Goal: Task Accomplishment & Management: Manage account settings

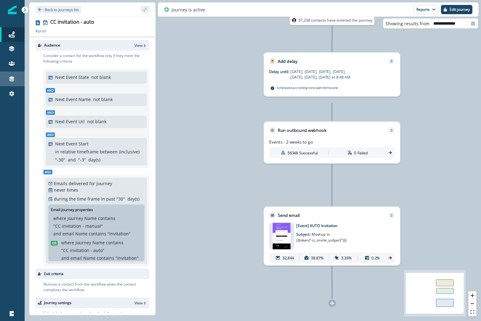
click at [15, 80] on div "Connections" at bounding box center [12, 78] width 20 height 7
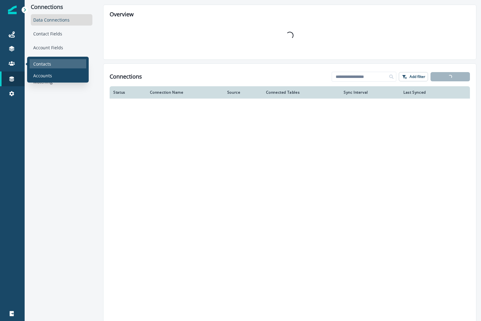
click at [44, 65] on p "Contacts" at bounding box center [42, 64] width 18 height 6
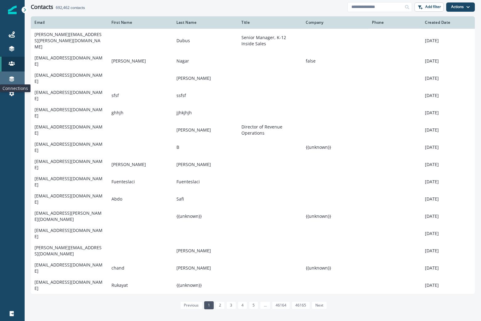
click at [10, 80] on icon at bounding box center [12, 79] width 5 height 5
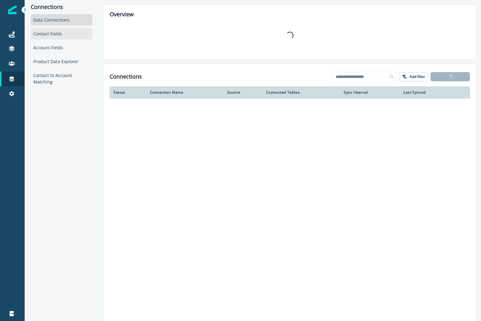
click at [53, 37] on div "Contact Fields" at bounding box center [62, 33] width 62 height 11
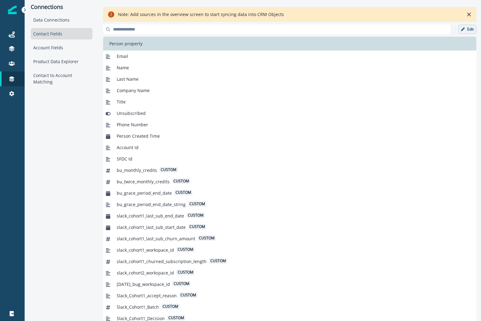
click at [465, 29] on button "Edit" at bounding box center [467, 29] width 18 height 9
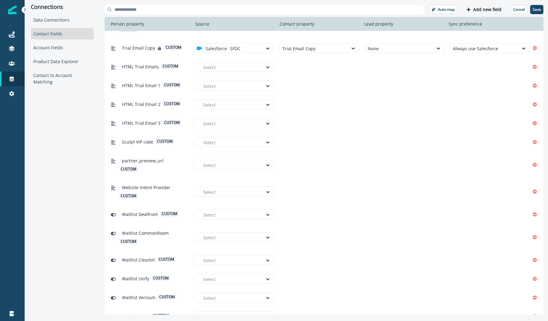
scroll to position [3414, 0]
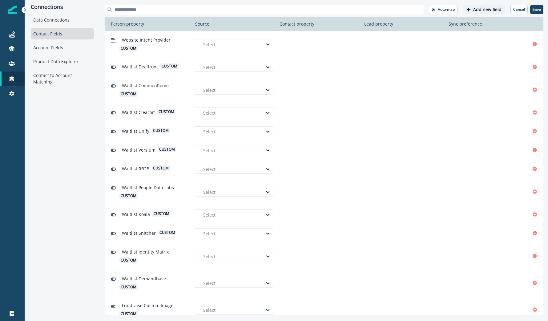
click at [481, 10] on p "Add new field" at bounding box center [487, 9] width 28 height 5
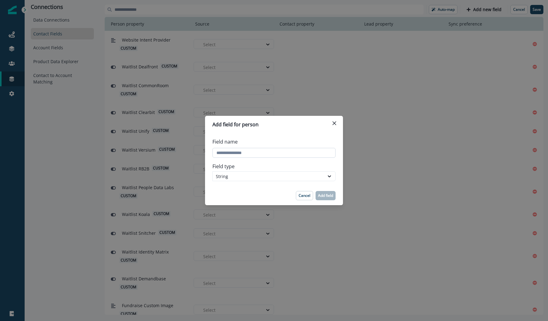
click at [244, 155] on input "Field name" at bounding box center [273, 153] width 123 height 10
type input "**********"
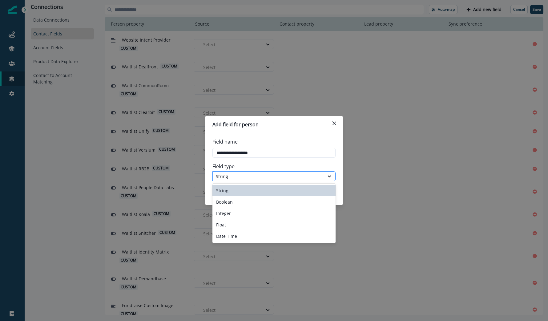
click at [236, 173] on div "String" at bounding box center [268, 176] width 105 height 6
click at [236, 233] on div "Date Time" at bounding box center [273, 235] width 123 height 11
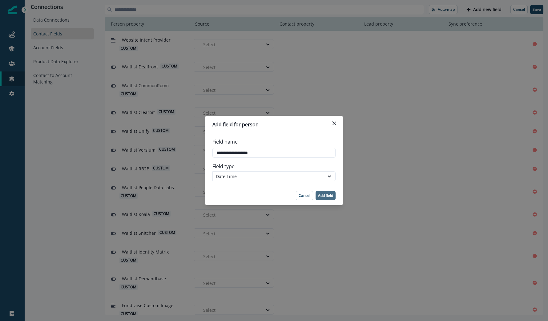
click at [326, 196] on p "Add field" at bounding box center [325, 195] width 15 height 4
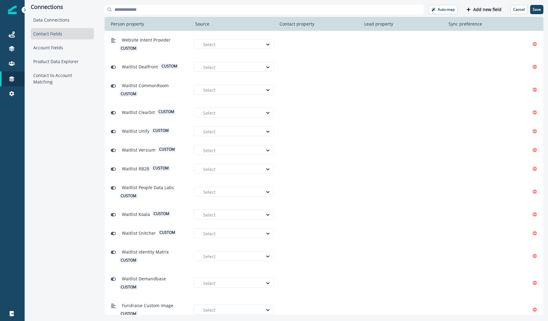
scroll to position [3440, 0]
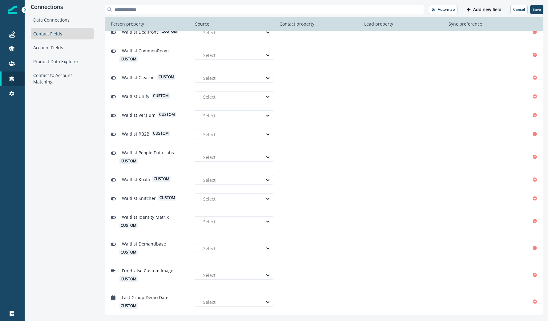
click at [222, 302] on div at bounding box center [231, 302] width 56 height 8
click at [222, 288] on div "SFDC" at bounding box center [236, 287] width 73 height 6
click at [289, 301] on div at bounding box center [313, 302] width 63 height 8
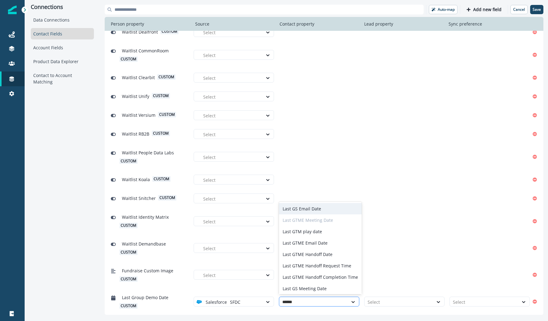
type input "*******"
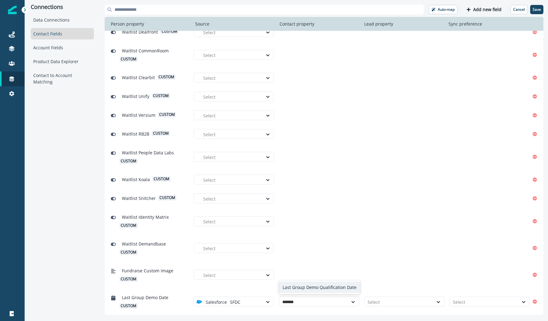
click at [300, 289] on div "Last Group Demo Qualification Date" at bounding box center [319, 286] width 81 height 11
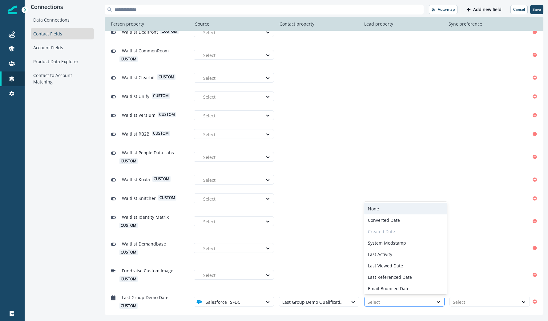
click at [385, 301] on div at bounding box center [399, 302] width 63 height 8
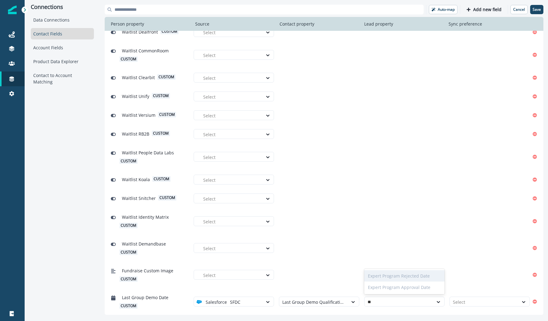
type input "*"
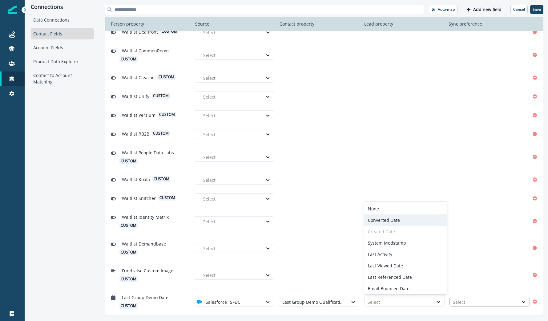
click at [474, 301] on div at bounding box center [484, 302] width 63 height 8
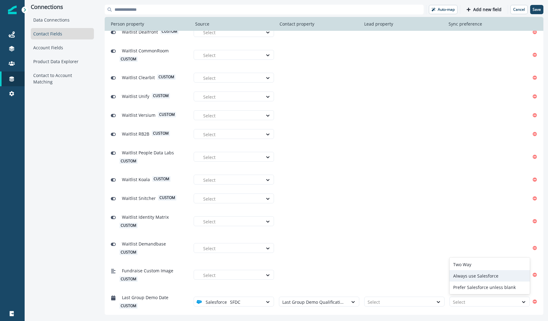
click at [474, 279] on div "Always use Salesforce" at bounding box center [490, 275] width 80 height 11
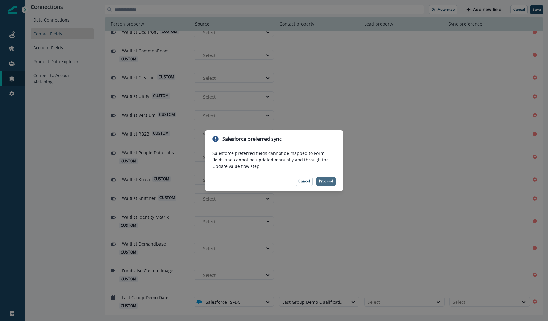
click at [328, 181] on p "Proceed" at bounding box center [326, 181] width 14 height 4
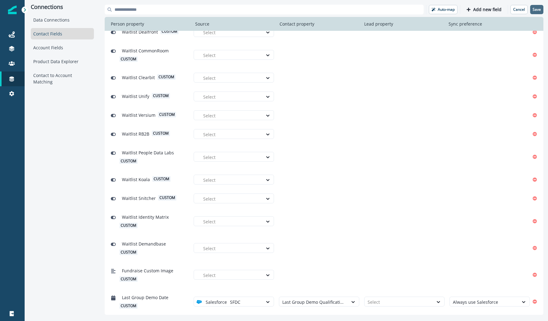
click at [481, 7] on p "Save" at bounding box center [537, 9] width 8 height 4
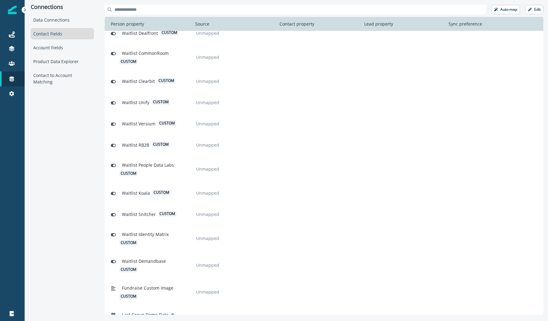
scroll to position [3458, 0]
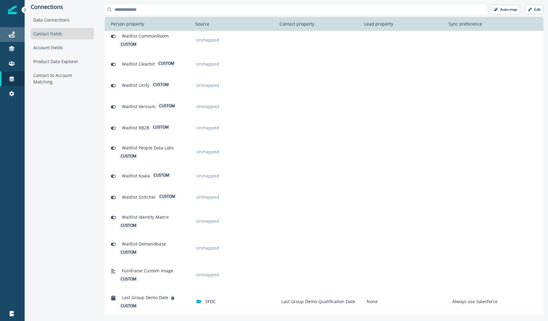
click at [19, 33] on div "Journeys" at bounding box center [12, 34] width 20 height 7
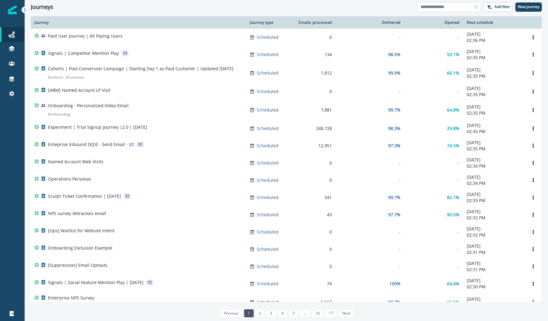
click at [434, 9] on input at bounding box center [449, 7] width 65 height 10
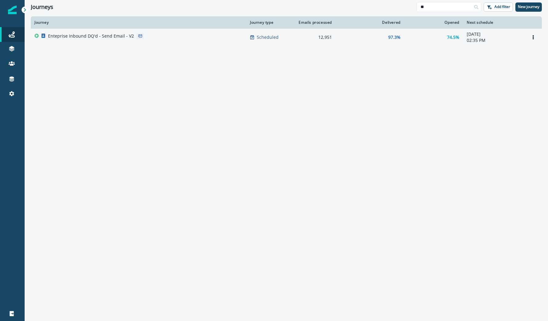
type input "**"
click at [156, 35] on div "Enteprise Inbound DQ'd - Send Email - V2" at bounding box center [138, 37] width 208 height 9
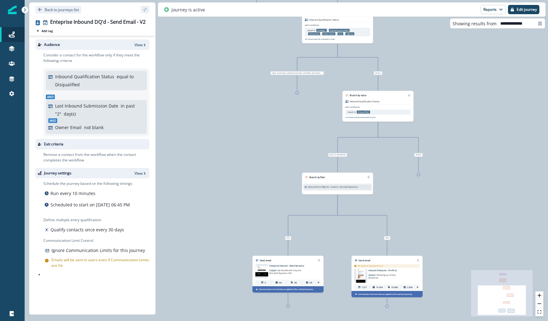
click at [388, 237] on span "False" at bounding box center [387, 237] width 6 height 3
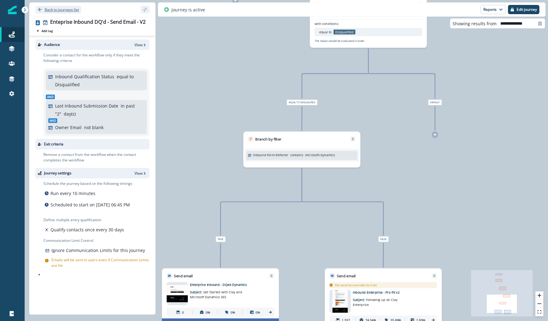
click at [67, 11] on p "Back to journeys list" at bounding box center [62, 9] width 34 height 5
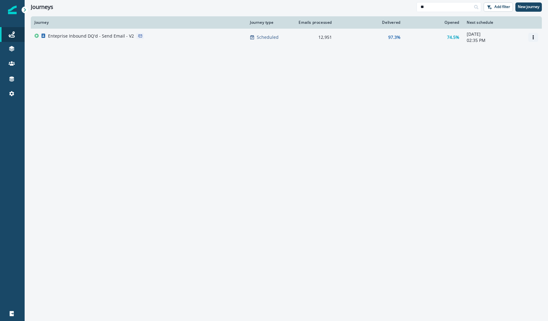
click at [481, 36] on icon "Options" at bounding box center [533, 37] width 4 height 4
click at [481, 51] on button "Clone" at bounding box center [504, 52] width 68 height 10
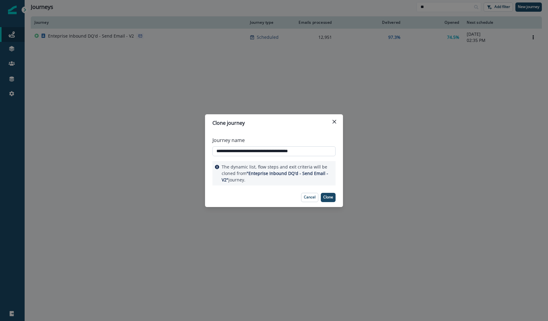
drag, startPoint x: 321, startPoint y: 155, endPoint x: 266, endPoint y: 151, distance: 54.4
click at [266, 151] on input "**********" at bounding box center [273, 151] width 123 height 10
click at [305, 152] on input "**********" at bounding box center [273, 151] width 123 height 10
type input "**********"
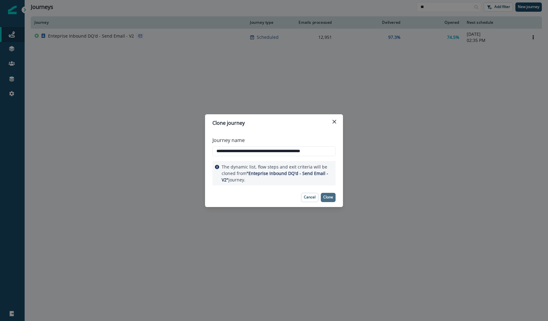
scroll to position [0, 0]
click at [328, 199] on p "Clone" at bounding box center [328, 197] width 10 height 4
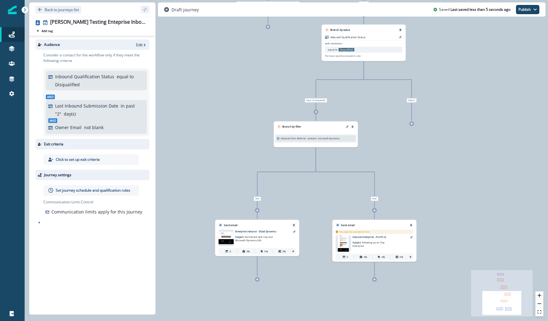
click at [375, 210] on icon at bounding box center [374, 210] width 2 height 2
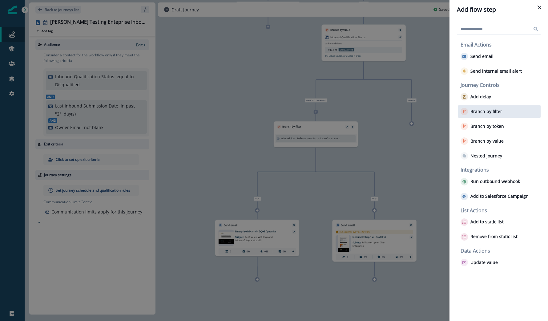
click at [476, 109] on p "Branch by filter" at bounding box center [486, 111] width 32 height 5
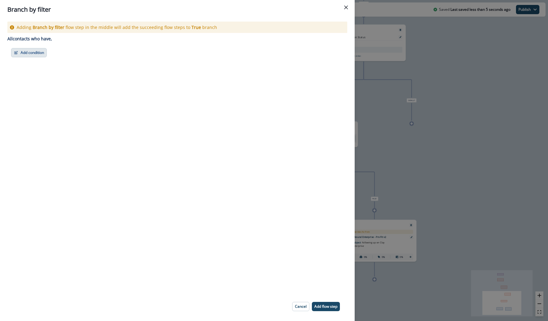
click at [31, 51] on button "Add condition" at bounding box center [29, 52] width 36 height 9
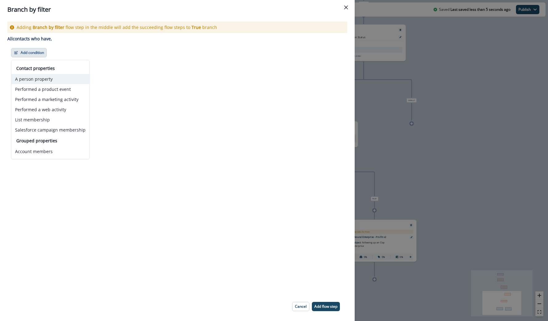
click at [32, 77] on button "A person property" at bounding box center [50, 79] width 78 height 10
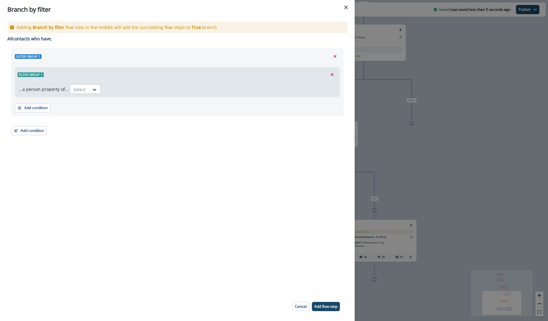
click at [75, 88] on div at bounding box center [79, 90] width 13 height 8
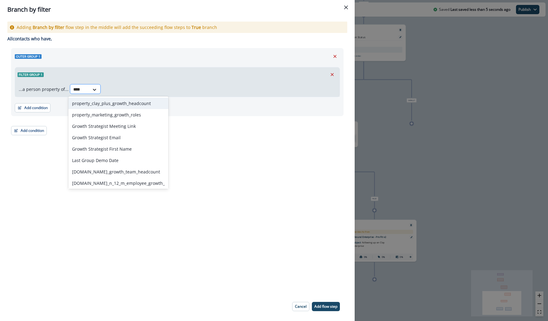
type input "*****"
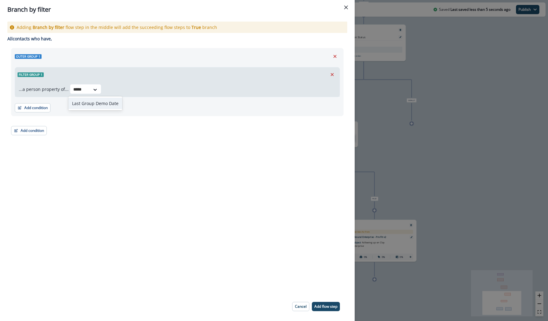
click at [83, 100] on div "Last Group Demo Date" at bounding box center [95, 103] width 54 height 11
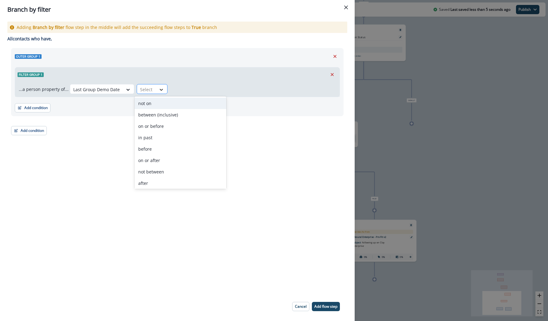
click at [156, 90] on div at bounding box center [161, 90] width 10 height 6
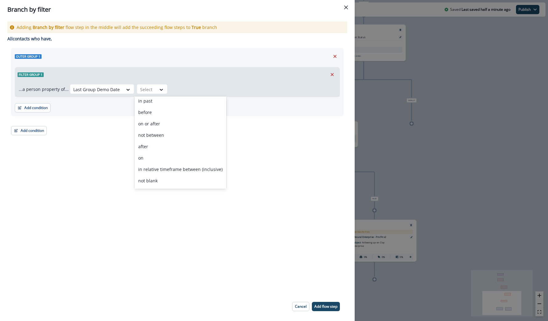
scroll to position [47, 0]
click at [161, 169] on div "not blank" at bounding box center [181, 170] width 92 height 11
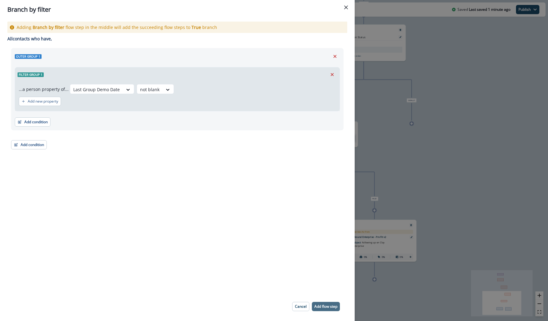
click at [330, 304] on p "Add flow step" at bounding box center [325, 306] width 23 height 4
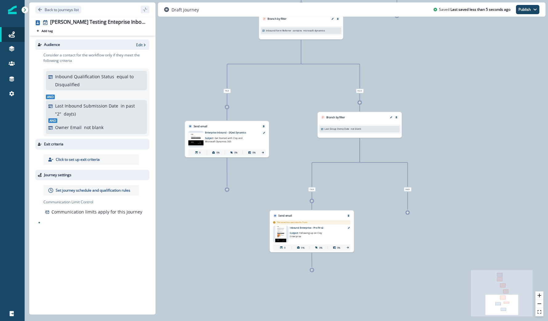
click at [319, 216] on div "Send email" at bounding box center [312, 213] width 84 height 7
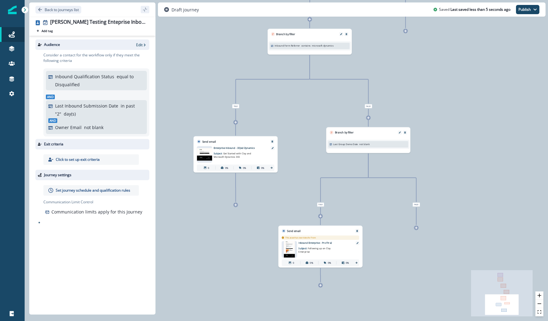
click at [360, 142] on div "Last Group Demo Date not blank" at bounding box center [368, 144] width 80 height 6
click at [399, 131] on icon "Edit" at bounding box center [400, 132] width 2 height 2
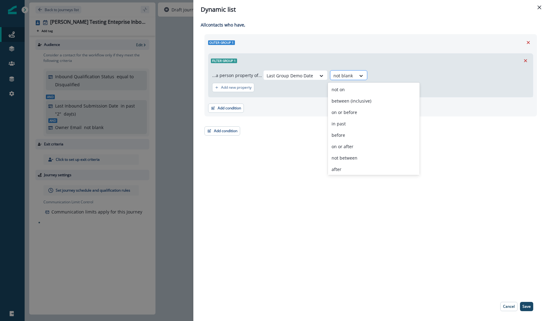
click at [335, 73] on div at bounding box center [342, 76] width 19 height 8
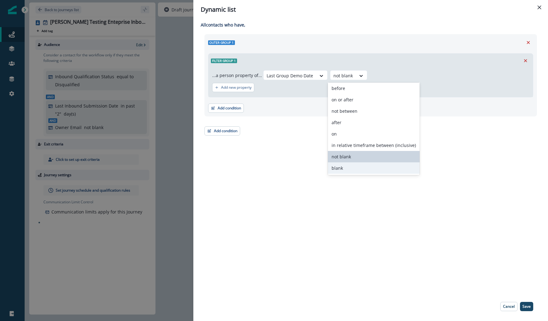
click at [344, 166] on div "blank" at bounding box center [374, 167] width 92 height 11
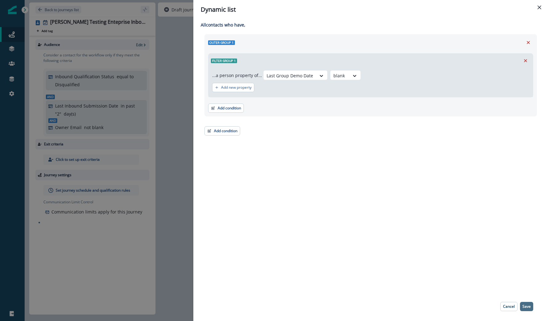
click at [481, 306] on button "Save" at bounding box center [526, 306] width 13 height 9
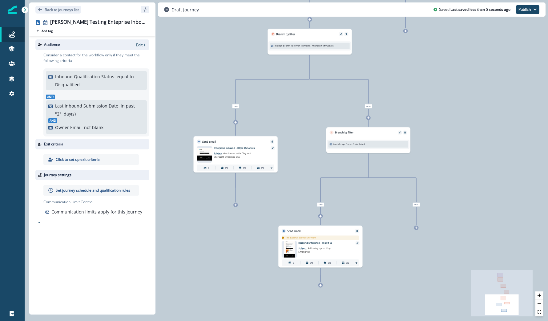
click at [415, 227] on icon at bounding box center [416, 227] width 3 height 3
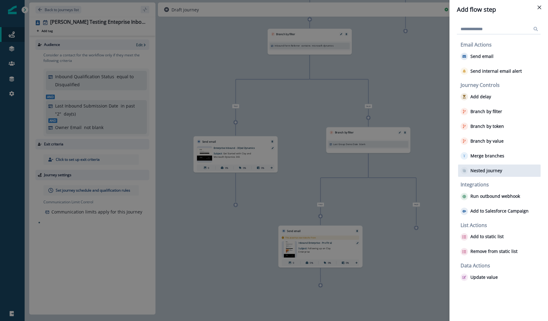
click at [481, 173] on p "Nested journey" at bounding box center [486, 170] width 32 height 5
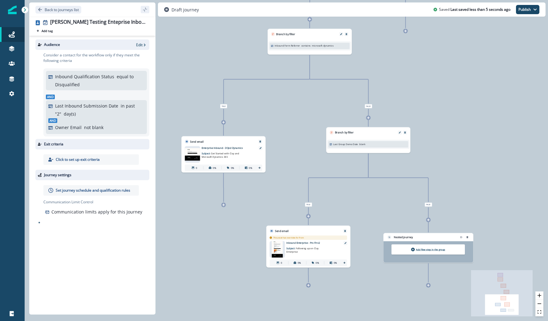
click at [422, 251] on p "Add flow step in the group" at bounding box center [430, 249] width 29 height 3
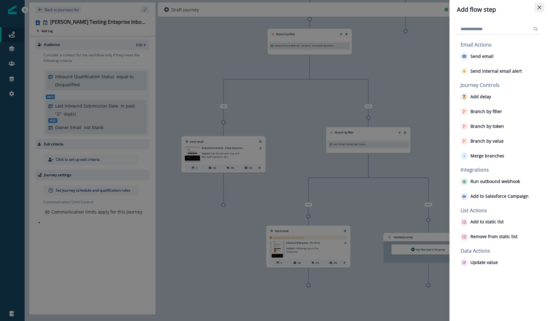
click at [481, 7] on icon "Close" at bounding box center [540, 8] width 4 height 4
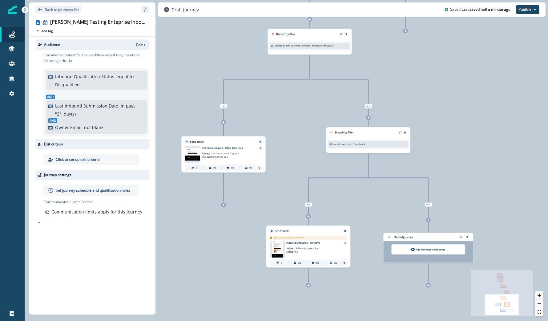
click at [415, 249] on div at bounding box center [413, 250] width 4 height 4
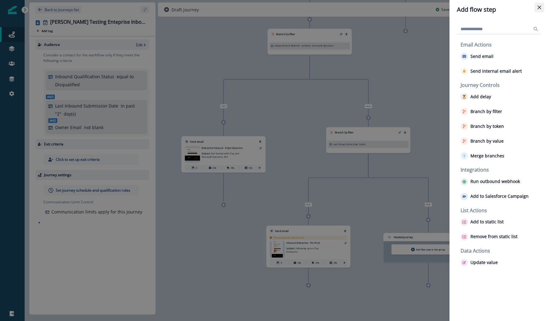
click at [481, 10] on button "Close" at bounding box center [540, 7] width 10 height 10
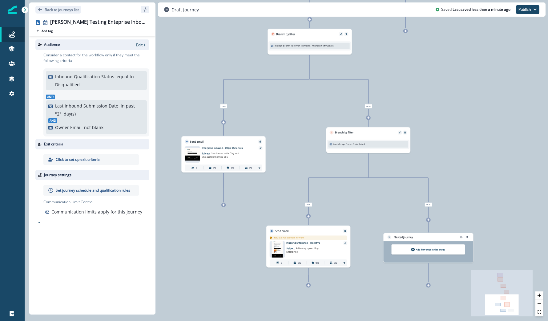
click at [429, 221] on div at bounding box center [428, 219] width 5 height 5
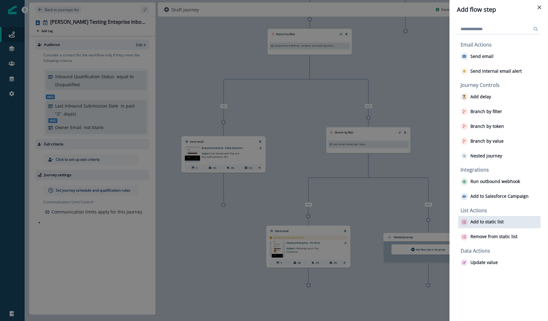
click at [476, 221] on p "Add to static list" at bounding box center [486, 221] width 33 height 5
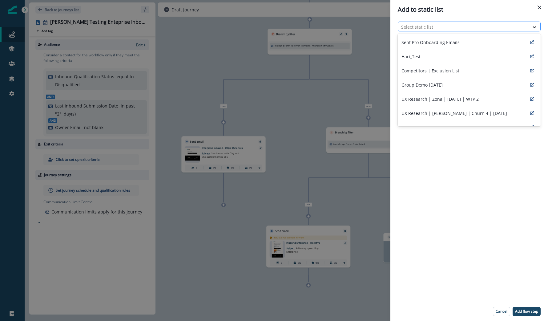
click at [469, 24] on div at bounding box center [463, 27] width 125 height 8
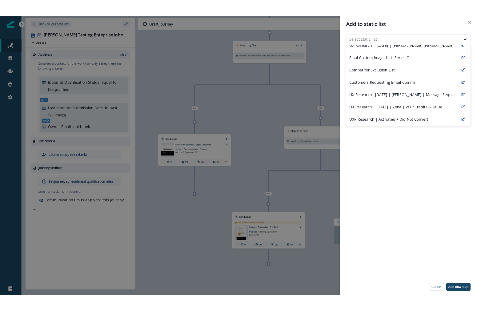
scroll to position [0, 0]
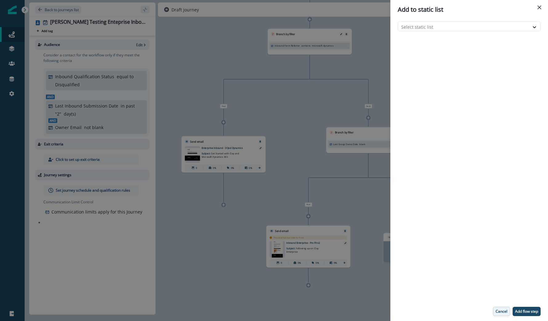
click at [481, 312] on p "Cancel" at bounding box center [502, 311] width 12 height 4
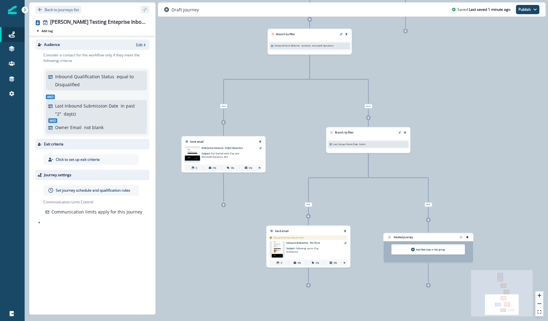
click at [468, 238] on button "remove-group" at bounding box center [467, 237] width 5 height 5
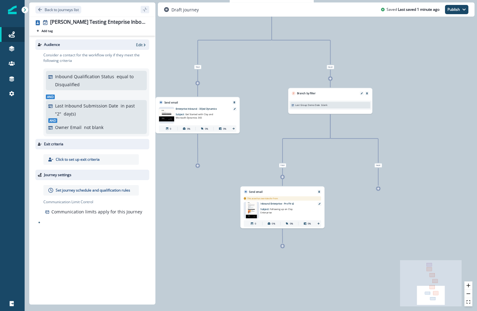
click at [380, 189] on div at bounding box center [378, 188] width 5 height 5
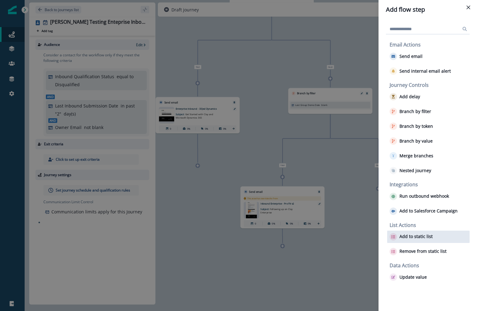
click at [418, 237] on p "Add to static list" at bounding box center [416, 236] width 33 height 5
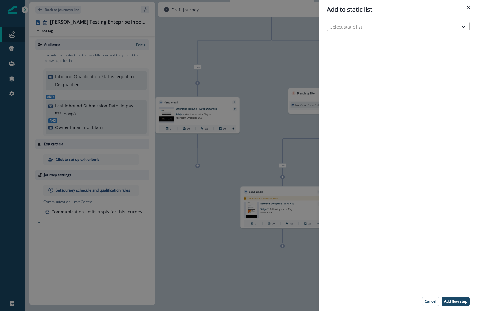
click at [405, 26] on div at bounding box center [392, 27] width 125 height 8
type input "****"
click at [466, 8] on button "Close" at bounding box center [469, 7] width 10 height 10
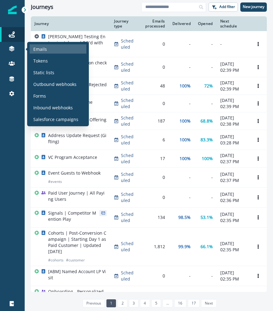
click at [41, 50] on p "Emails" at bounding box center [40, 49] width 14 height 6
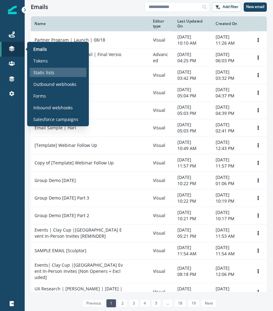
click at [40, 73] on p "Static lists" at bounding box center [43, 72] width 21 height 6
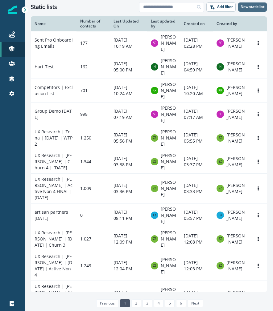
click at [250, 3] on button "New static list" at bounding box center [252, 6] width 29 height 9
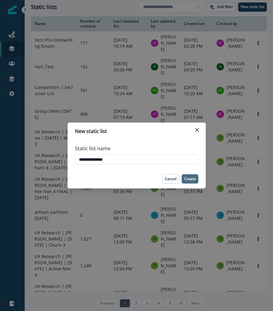
type input "**********"
click at [191, 175] on button "Create" at bounding box center [189, 178] width 17 height 9
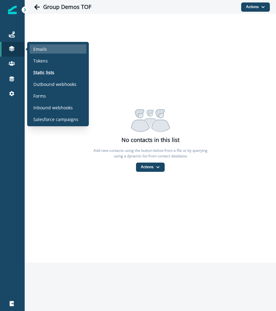
click at [46, 52] on div "Emails" at bounding box center [58, 48] width 57 height 9
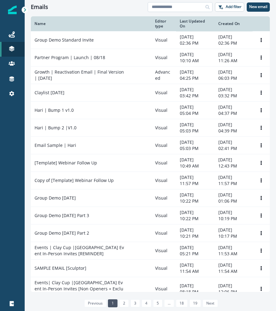
click at [192, 9] on input at bounding box center [179, 7] width 65 height 10
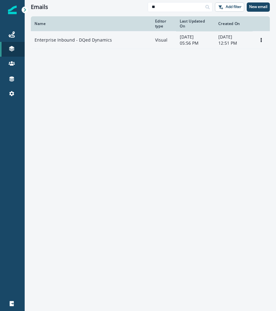
type input "*"
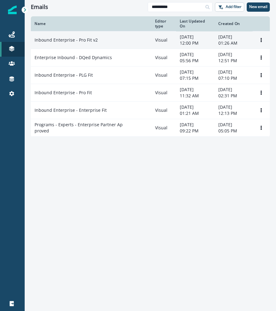
type input "**********"
click at [102, 49] on td "Inbound Enterprise - Pro Fit v2" at bounding box center [91, 40] width 120 height 18
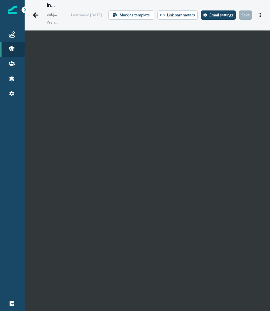
click at [9, 152] on div at bounding box center [12, 202] width 25 height 188
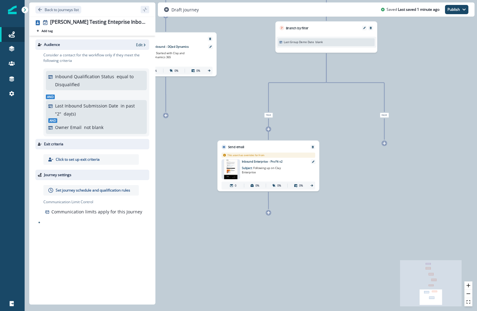
click at [385, 143] on icon at bounding box center [385, 143] width 4 height 4
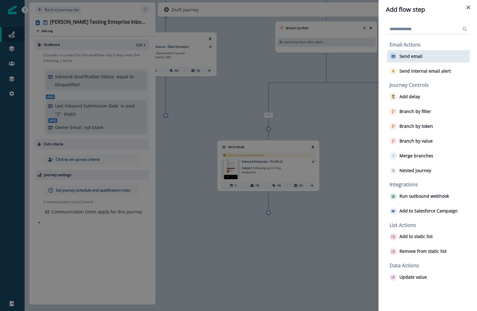
click at [410, 55] on p "Send email" at bounding box center [411, 56] width 23 height 5
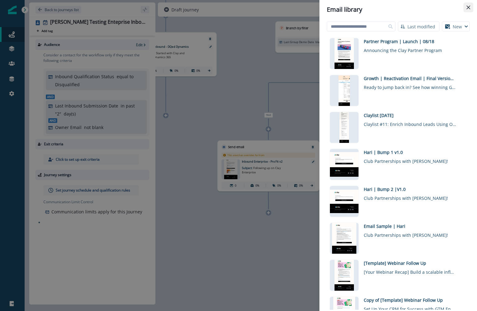
click at [468, 4] on button "Close" at bounding box center [469, 7] width 10 height 10
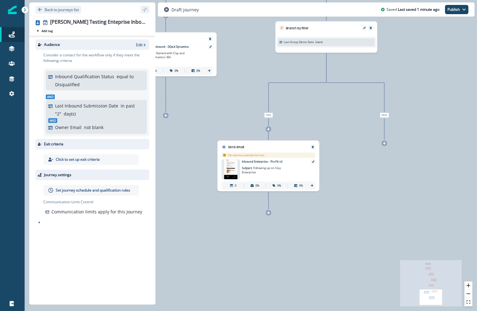
click at [382, 142] on div at bounding box center [385, 143] width 6 height 6
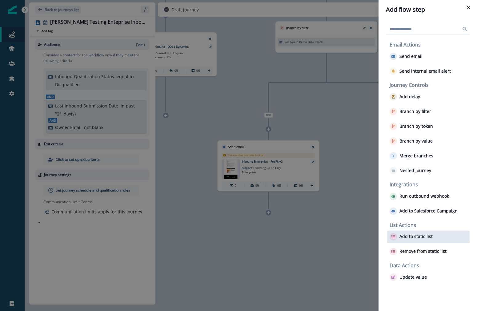
click at [415, 234] on p "Add to static list" at bounding box center [416, 236] width 33 height 5
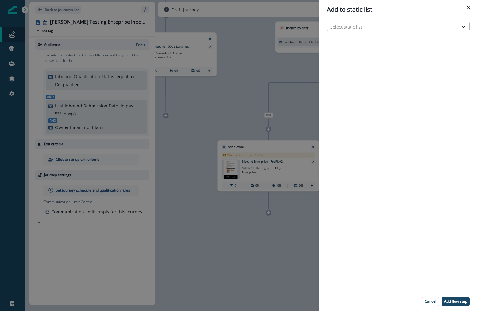
click at [377, 27] on div at bounding box center [392, 27] width 125 height 8
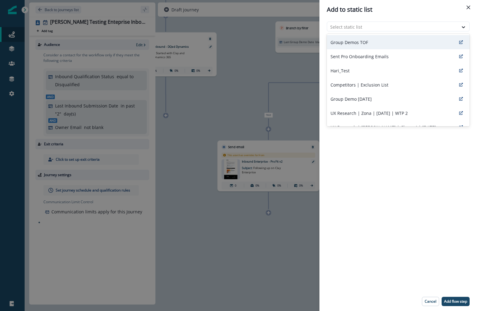
click at [366, 38] on div "Group Demos TOF" at bounding box center [398, 42] width 143 height 14
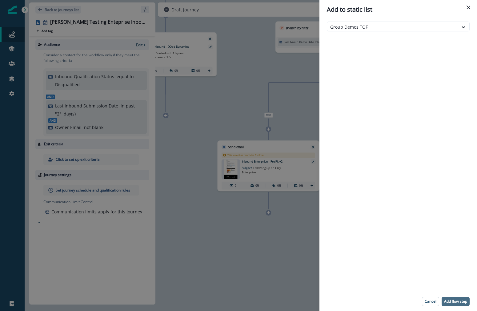
click at [456, 303] on p "Add flow step" at bounding box center [455, 301] width 23 height 4
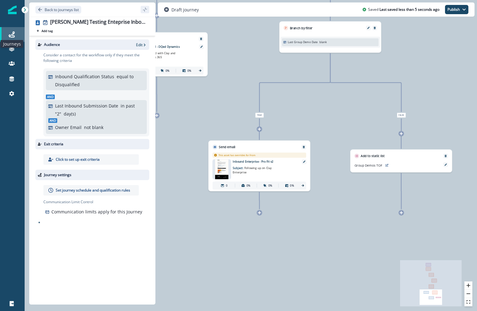
click at [12, 33] on icon at bounding box center [12, 34] width 6 height 6
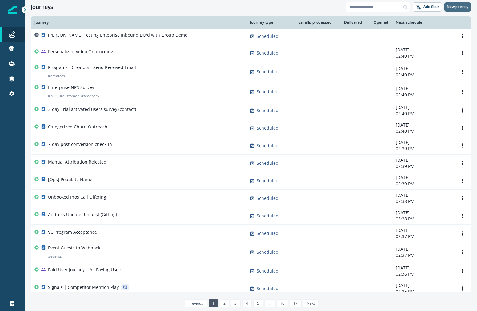
click at [455, 3] on button "New journey" at bounding box center [458, 6] width 26 height 9
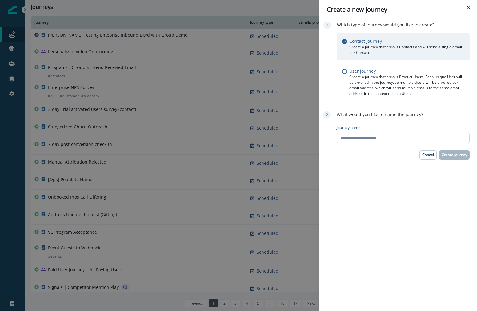
click at [408, 136] on input "Journey name" at bounding box center [403, 138] width 133 height 10
type input "**********"
click at [447, 155] on p "Create journey" at bounding box center [455, 155] width 26 height 4
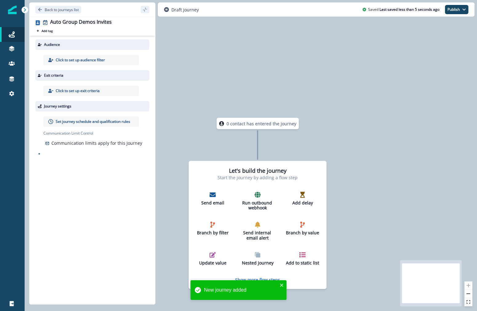
click at [106, 60] on div "Click to set up audience filter" at bounding box center [90, 60] width 95 height 10
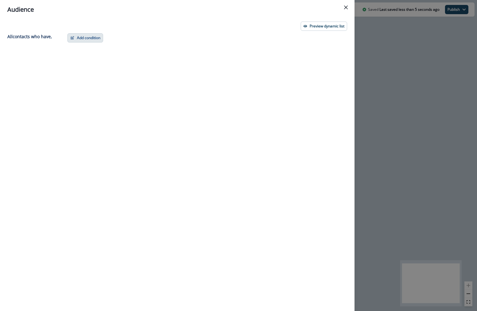
click at [70, 37] on button "Add condition" at bounding box center [85, 37] width 36 height 9
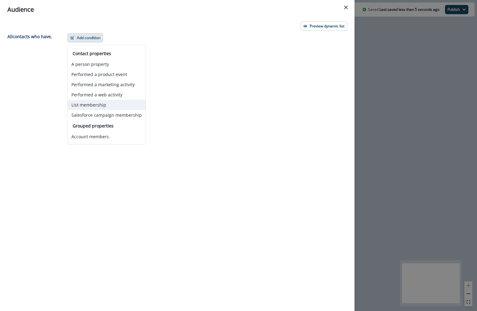
click at [86, 104] on button "List membership" at bounding box center [107, 105] width 78 height 10
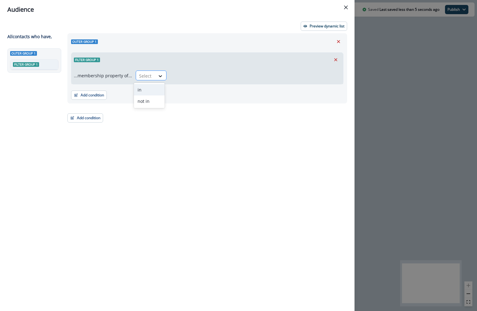
click at [141, 74] on div at bounding box center [145, 76] width 13 height 8
click at [141, 90] on div "in" at bounding box center [149, 89] width 31 height 11
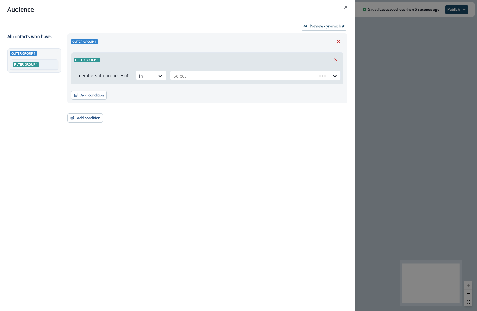
click at [186, 82] on div "...membership property of... option in, selected. in Select" at bounding box center [207, 75] width 272 height 17
click at [186, 78] on div at bounding box center [250, 76] width 153 height 8
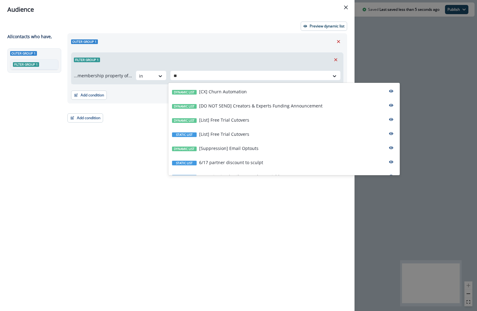
type input "***"
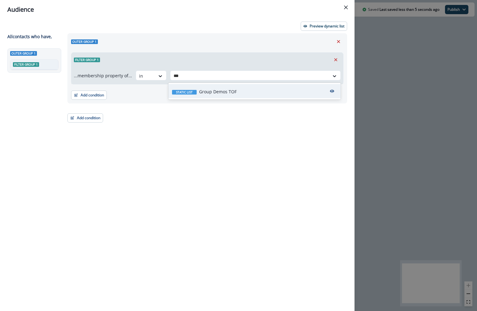
click at [223, 89] on p "Group Demos TOF" at bounding box center [218, 91] width 38 height 6
click at [349, 9] on button "Close" at bounding box center [346, 7] width 10 height 10
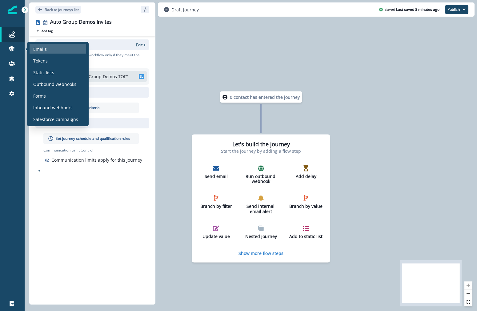
click at [51, 52] on div "Emails" at bounding box center [58, 48] width 57 height 9
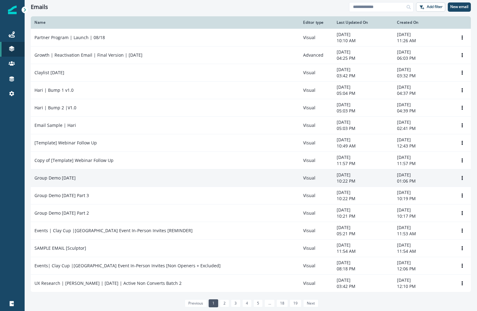
click at [122, 181] on td "Group Demo [DATE]" at bounding box center [165, 178] width 269 height 18
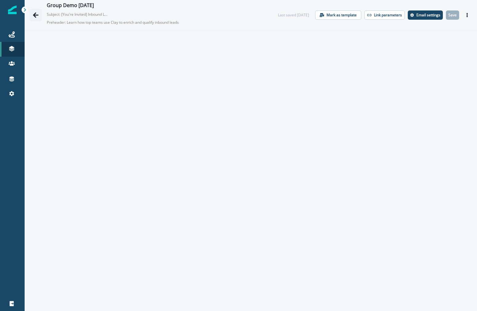
click at [38, 14] on icon "Go back" at bounding box center [36, 15] width 6 height 6
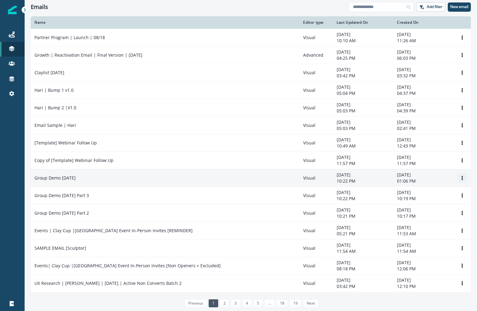
click at [462, 173] on button "Options" at bounding box center [463, 177] width 10 height 9
click at [434, 194] on button "Clone" at bounding box center [433, 193] width 68 height 10
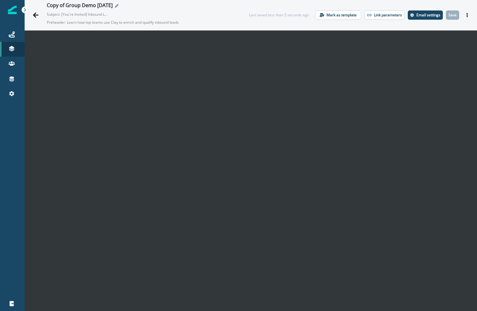
click at [119, 5] on icon "Edit name" at bounding box center [117, 6] width 4 height 4
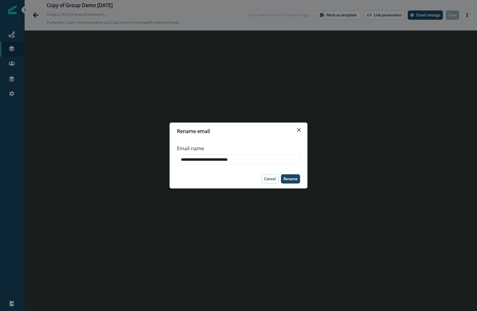
drag, startPoint x: 198, startPoint y: 158, endPoint x: 173, endPoint y: 158, distance: 24.6
click at [173, 158] on div "**********" at bounding box center [239, 155] width 138 height 30
click at [240, 159] on input "**********" at bounding box center [238, 160] width 123 height 10
type input "**********"
click at [261, 145] on div "Email name" at bounding box center [236, 148] width 119 height 7
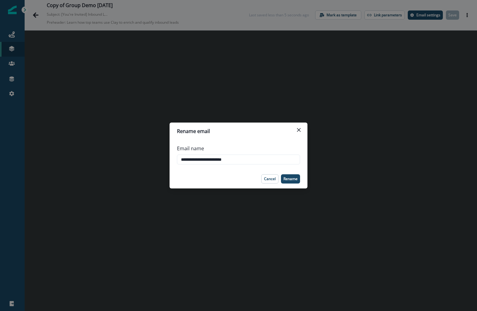
click at [261, 155] on input "**********" at bounding box center [238, 160] width 123 height 10
click at [261, 145] on div "Email name" at bounding box center [236, 148] width 119 height 7
click at [261, 155] on input "**********" at bounding box center [238, 160] width 123 height 10
click at [307, 157] on div "**********" at bounding box center [239, 155] width 138 height 30
click at [282, 147] on div "Email name" at bounding box center [236, 148] width 119 height 7
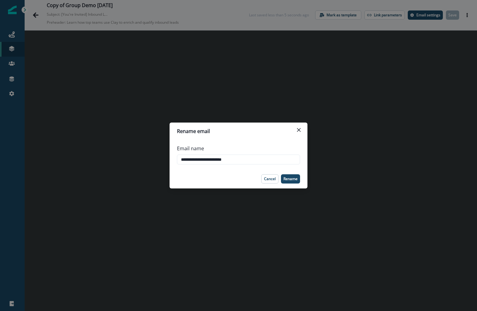
click at [282, 155] on input "**********" at bounding box center [238, 160] width 123 height 10
click at [291, 179] on p "Rename" at bounding box center [291, 179] width 14 height 4
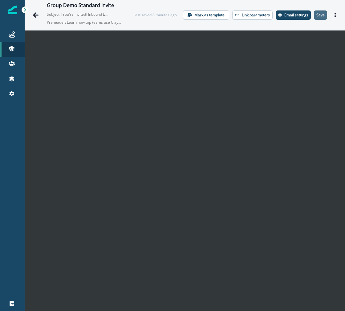
click at [318, 12] on button "Save" at bounding box center [320, 14] width 13 height 9
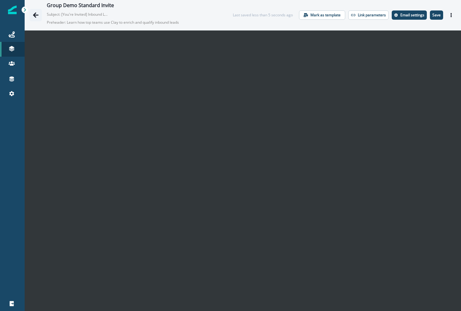
click at [35, 12] on icon "Go back" at bounding box center [36, 15] width 6 height 6
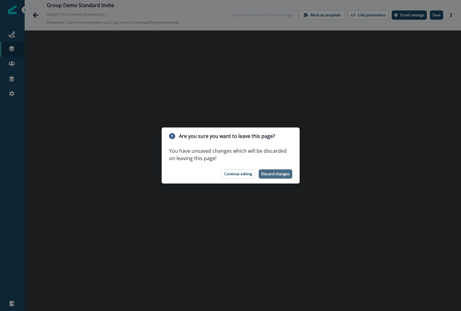
click at [272, 175] on p "Discard changes" at bounding box center [275, 174] width 29 height 4
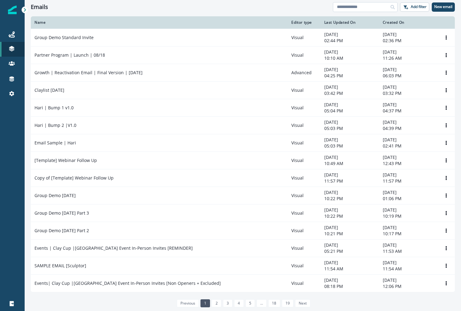
click at [373, 4] on input at bounding box center [365, 7] width 65 height 10
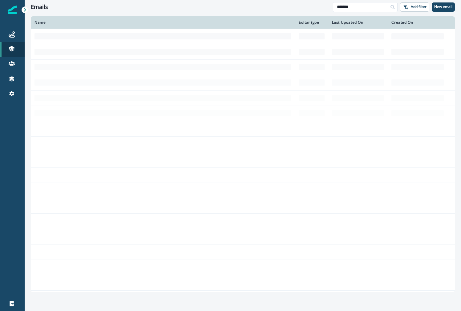
type input "*******"
click at [164, 32] on td at bounding box center [163, 36] width 264 height 15
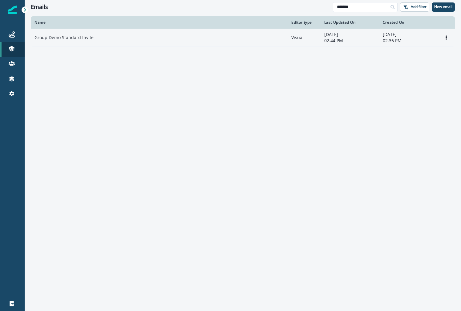
click at [160, 36] on div "Group Demo Standard Invite" at bounding box center [158, 37] width 249 height 6
